Goal: Find specific page/section: Locate item on page

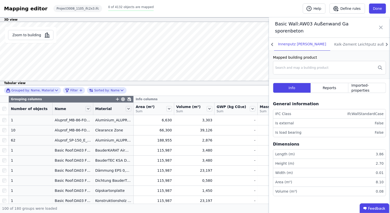
click at [381, 25] on icon at bounding box center [380, 27] width 6 height 14
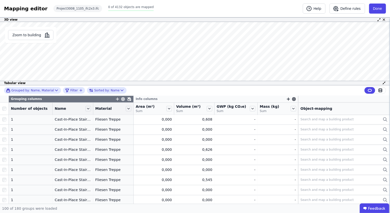
scroll to position [778, 0]
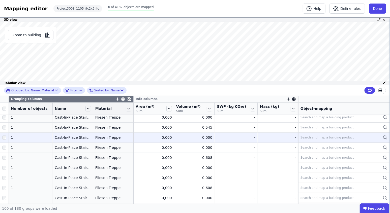
click at [109, 138] on div "Fliesen Treppe" at bounding box center [113, 137] width 36 height 5
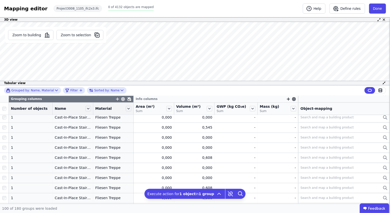
click at [62, 50] on div "Zoom to building Zoom to selection Basic Wall:AW03 Außenwand Gasporenbeton Inne…" at bounding box center [195, 53] width 390 height 63
click at [101, 50] on div "Zoom to building Zoom to selection" at bounding box center [55, 53] width 111 height 63
click at [100, 50] on div "Zoom to building Zoom to selection" at bounding box center [55, 53] width 111 height 63
click at [81, 37] on button "Zoom to selection" at bounding box center [79, 35] width 47 height 10
click at [46, 35] on icon "button" at bounding box center [47, 35] width 6 height 6
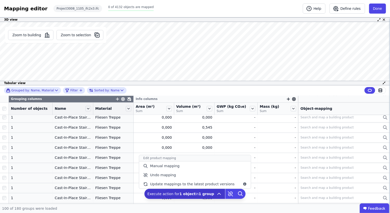
click at [218, 193] on icon at bounding box center [219, 194] width 6 height 6
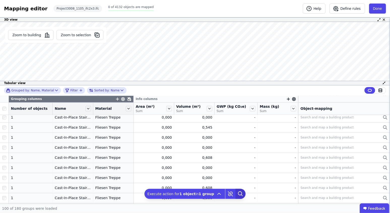
click at [238, 192] on icon at bounding box center [240, 194] width 4 height 4
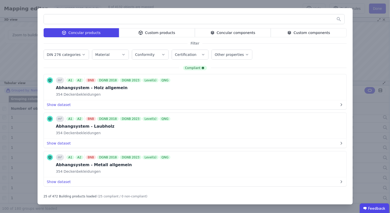
click at [357, 20] on div "Concular products Custom products Concular components Custom components Filter …" at bounding box center [195, 106] width 390 height 213
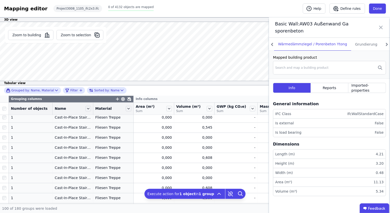
click at [382, 27] on icon at bounding box center [380, 27] width 6 height 14
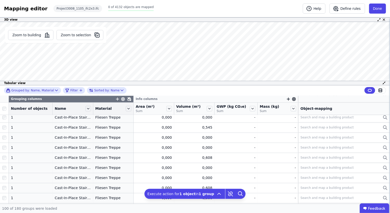
click at [0, 105] on div at bounding box center [4, 108] width 9 height 7
click at [7, 109] on div at bounding box center [4, 109] width 5 height 4
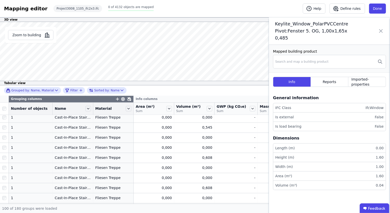
click at [381, 30] on icon at bounding box center [380, 30] width 6 height 21
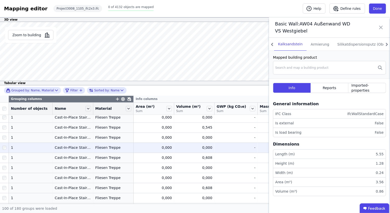
click at [108, 150] on td "Fliesen Treppe Fliesen Treppe" at bounding box center [113, 148] width 41 height 10
click at [104, 150] on td "Fliesen Treppe Fliesen Treppe" at bounding box center [113, 148] width 41 height 10
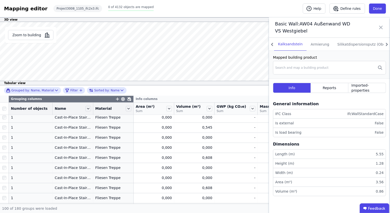
click at [377, 28] on div "Basic Wall:AW04 Außenwand WDVS Westgiebel" at bounding box center [329, 27] width 121 height 20
click at [377, 27] on icon at bounding box center [380, 27] width 6 height 14
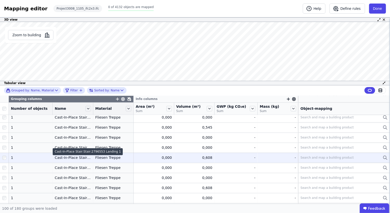
click at [61, 155] on div "Cast-In-Place Stair:Stair:2796553 Landing 1" at bounding box center [88, 151] width 70 height 7
click at [65, 155] on div "Cast-In-Place Stair:Stair:2796553 Landing 1" at bounding box center [88, 151] width 70 height 7
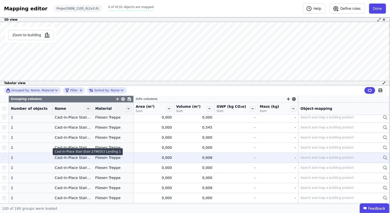
click at [65, 155] on div "Cast-In-Place Stair:Stair:2796553 Landing 1" at bounding box center [88, 151] width 70 height 7
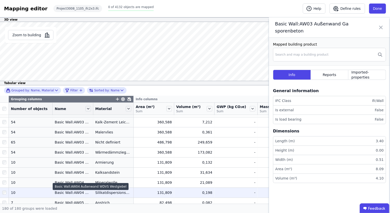
scroll to position [277, 0]
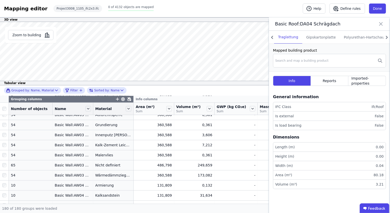
click at [380, 23] on icon at bounding box center [380, 23] width 6 height 7
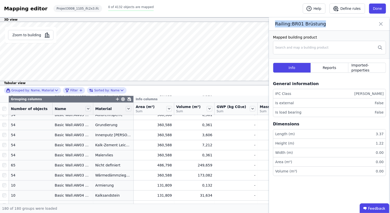
click at [378, 21] on icon at bounding box center [380, 23] width 6 height 7
